Goal: Task Accomplishment & Management: Complete application form

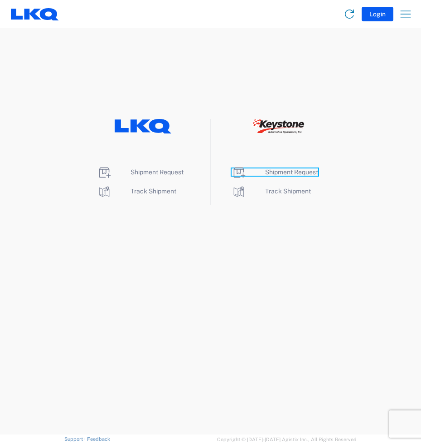
click at [296, 172] on span "Shipment Request" at bounding box center [291, 171] width 53 height 7
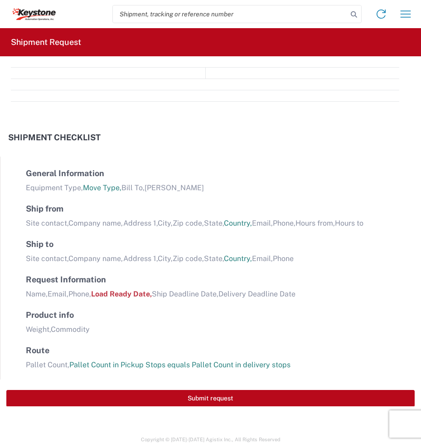
select select "FULL"
select select "US"
select select "LBS"
select select "IN"
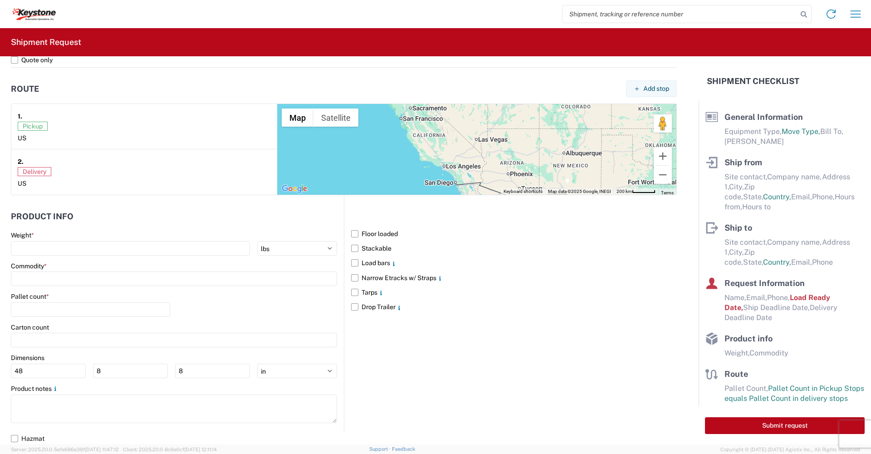
scroll to position [717, 0]
